Goal: Task Accomplishment & Management: Manage account settings

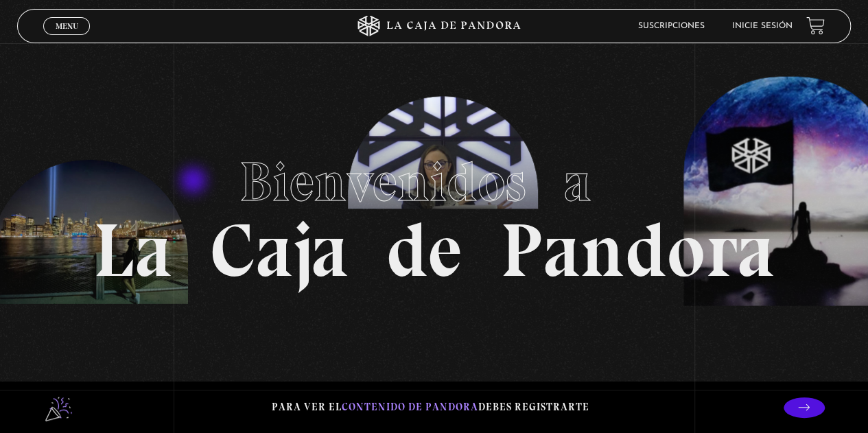
scroll to position [206, 0]
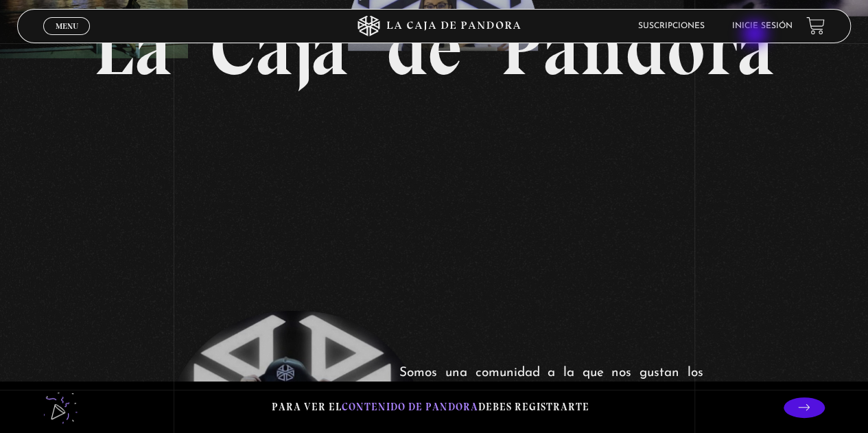
click at [756, 34] on li "Inicie sesión" at bounding box center [762, 25] width 60 height 21
click at [756, 22] on link "Inicie sesión" at bounding box center [762, 26] width 60 height 8
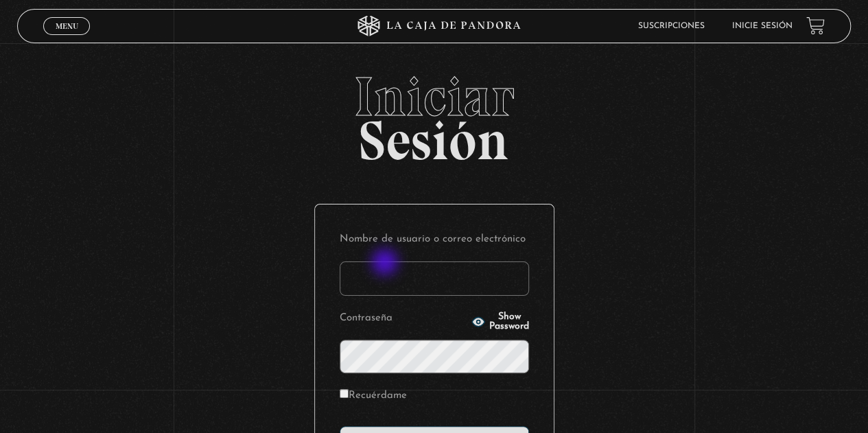
click at [383, 268] on input "Nombre de usuario o correo electrónico" at bounding box center [433, 278] width 189 height 34
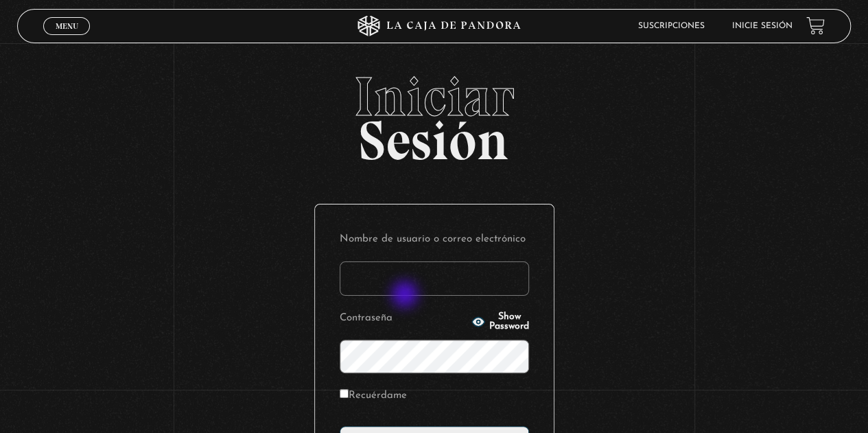
type input "dalianarebeca06@hotmail.com"
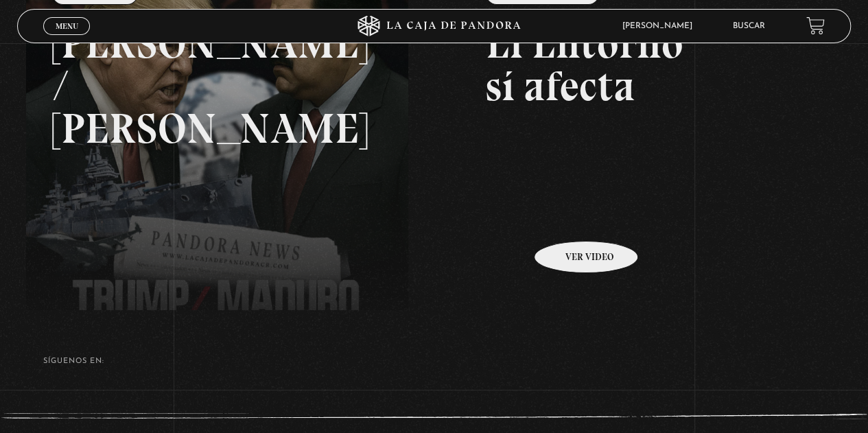
scroll to position [180, 0]
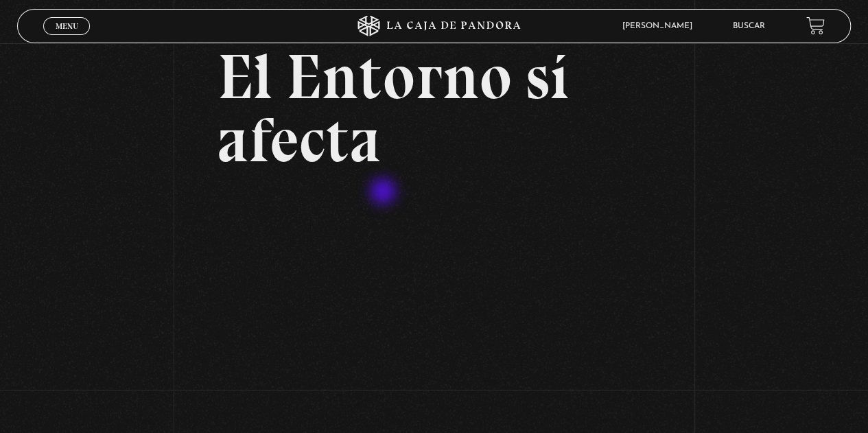
scroll to position [206, 0]
